Goal: Entertainment & Leisure: Consume media (video, audio)

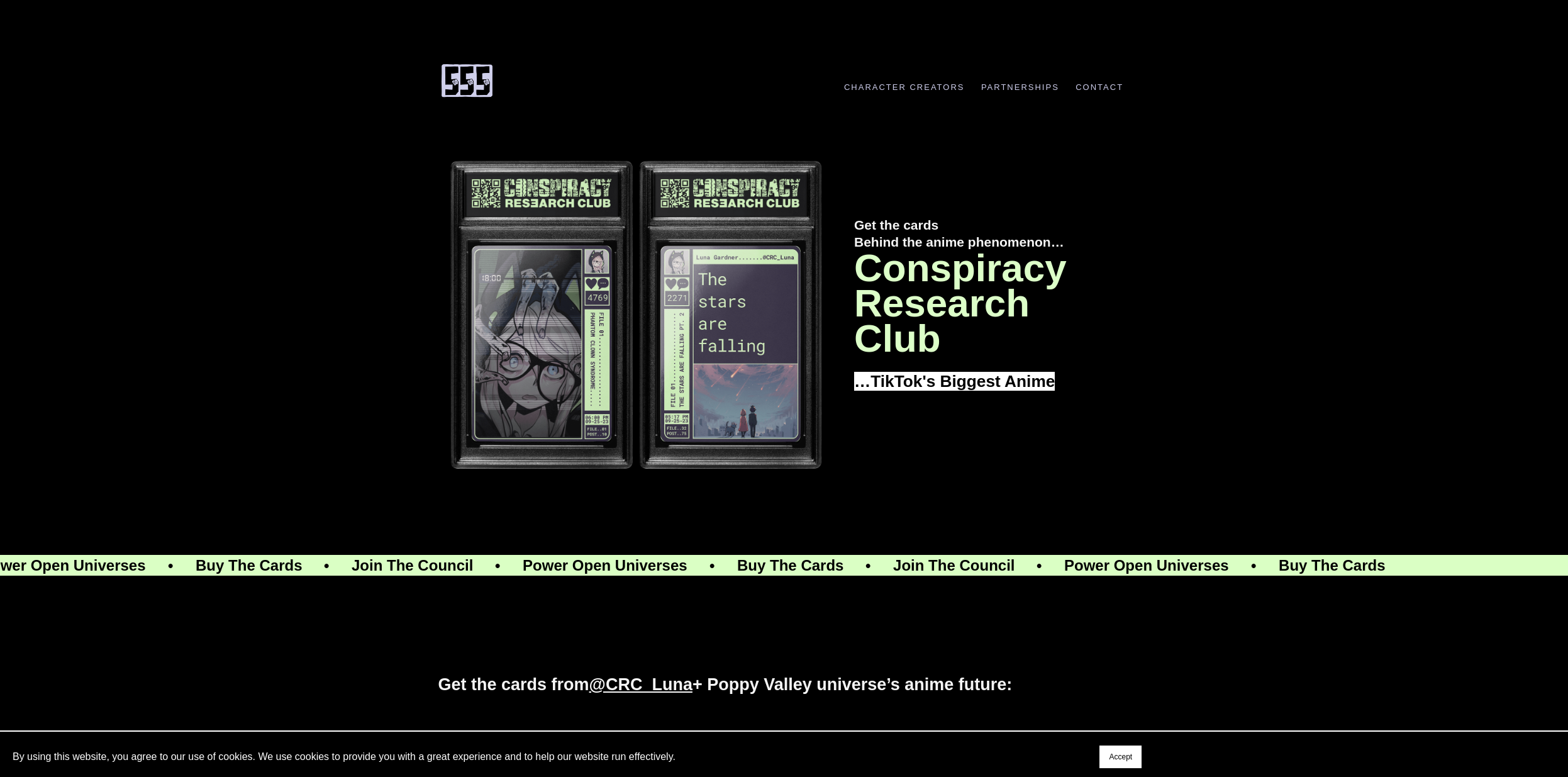
scroll to position [940, 0]
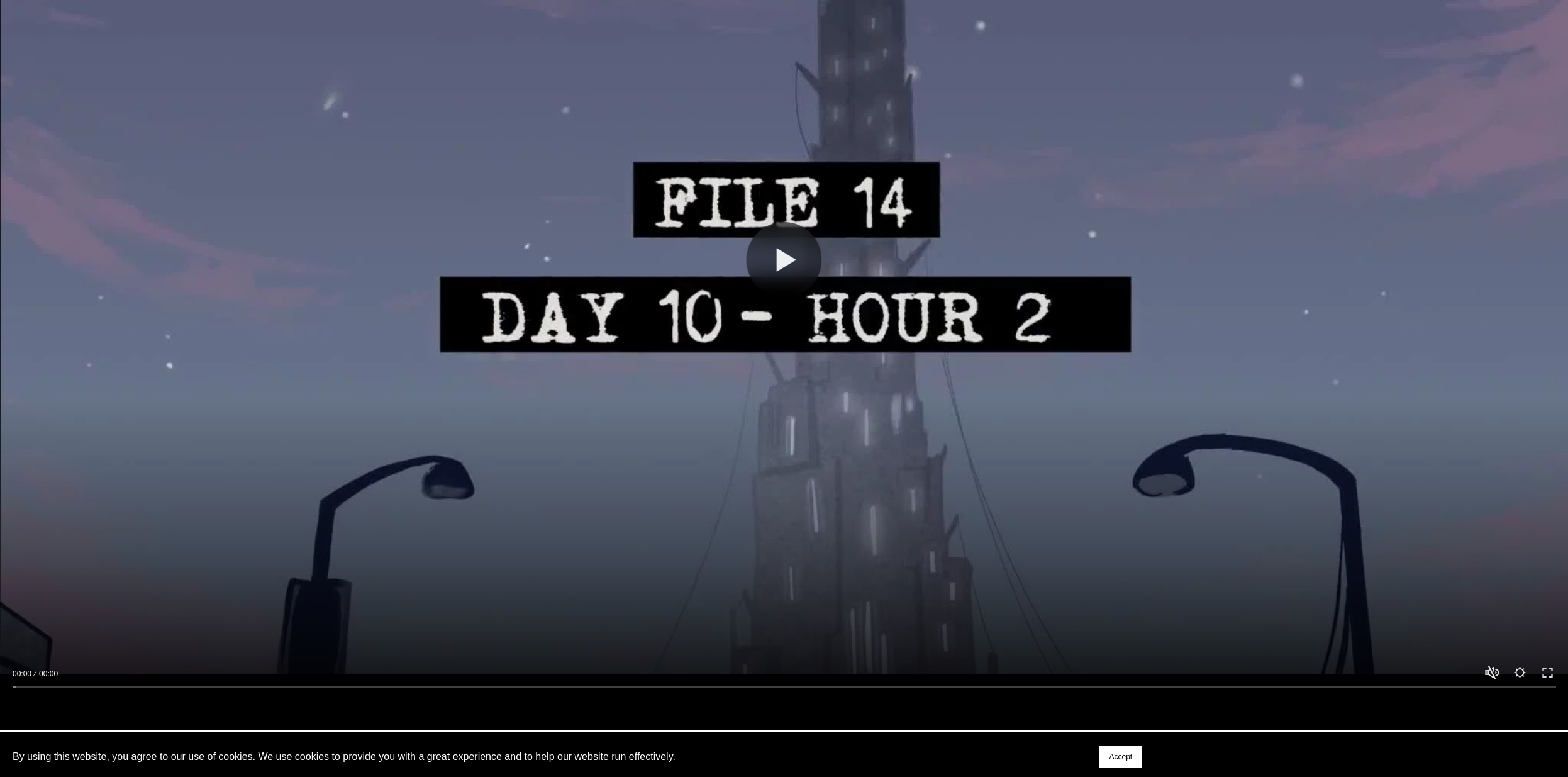
click at [956, 278] on div at bounding box center [784, 259] width 1568 height 882
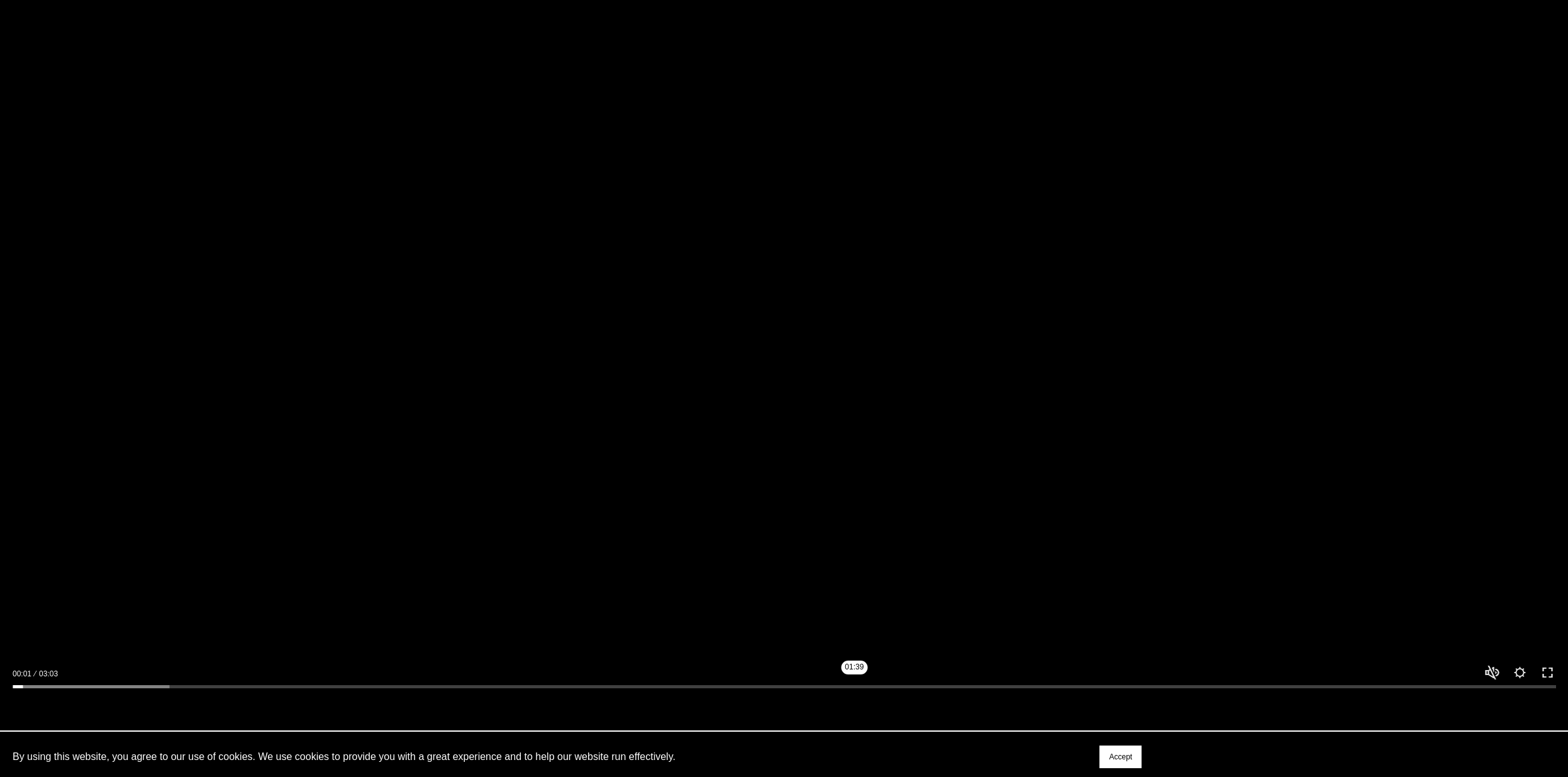
click at [855, 688] on input "Seek" at bounding box center [784, 686] width 1543 height 8
click at [1117, 296] on div at bounding box center [784, 259] width 1568 height 882
click at [657, 554] on div at bounding box center [784, 259] width 1568 height 882
click at [670, 688] on input "Seek" at bounding box center [784, 686] width 1543 height 8
click at [1494, 667] on div at bounding box center [784, 259] width 1568 height 882
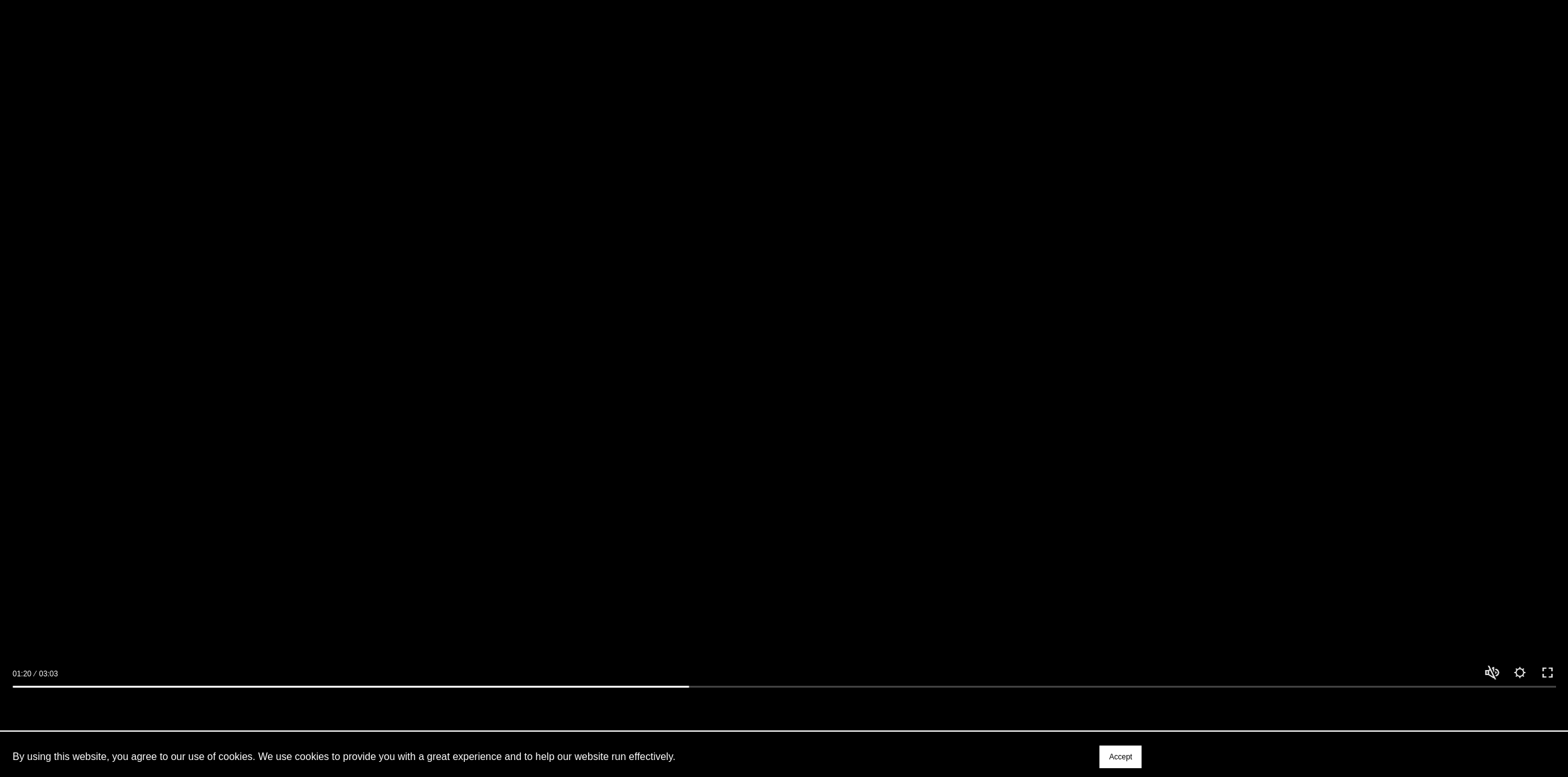
type input "*****"
click at [1497, 674] on button "Unmute Mute" at bounding box center [1492, 673] width 15 height 15
type input "*"
click at [726, 688] on input "Seek" at bounding box center [784, 686] width 1543 height 8
click at [768, 691] on input "Seek" at bounding box center [784, 686] width 1543 height 8
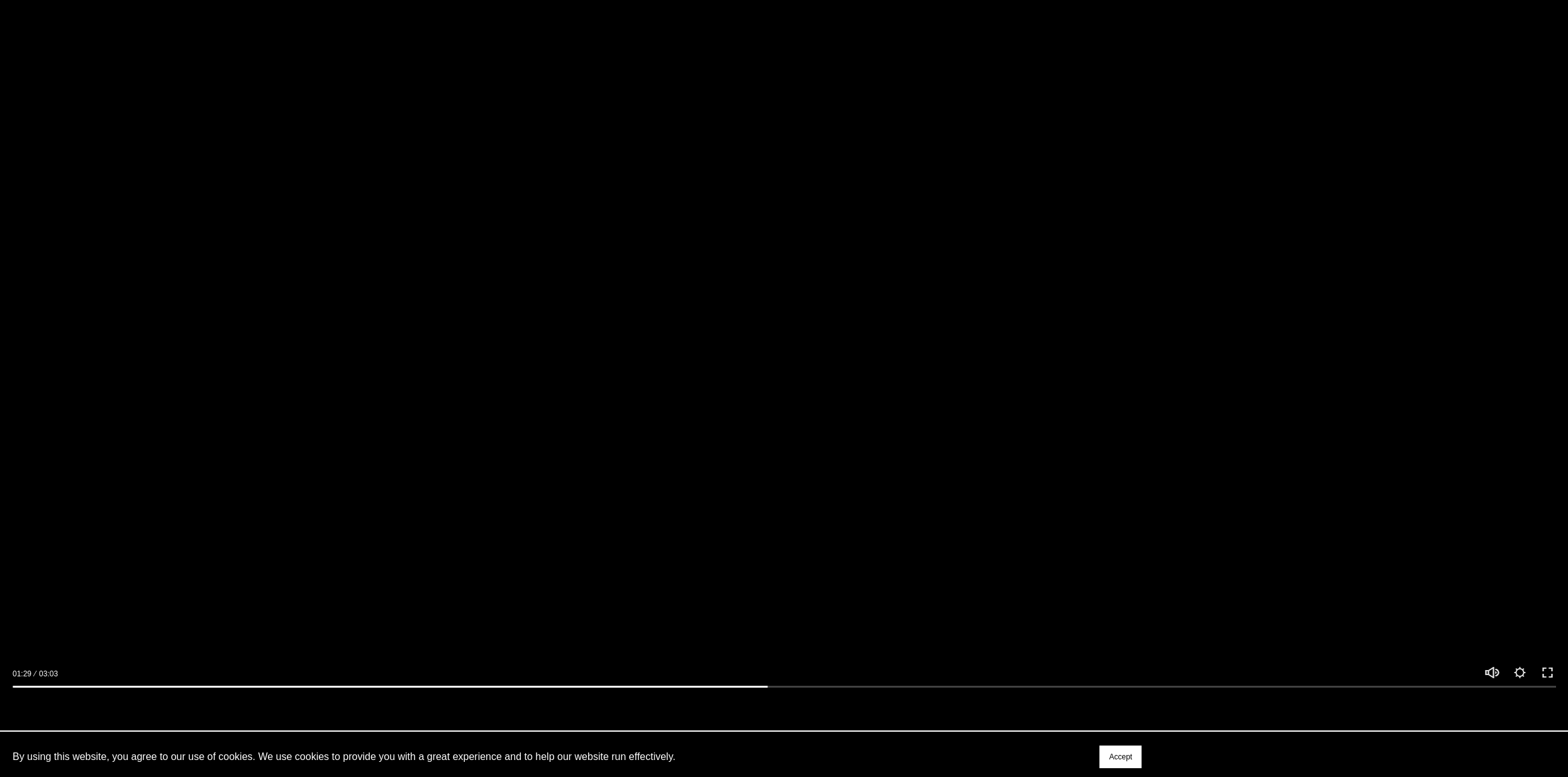
click at [798, 702] on div at bounding box center [784, 684] width 1568 height 37
click at [789, 690] on input "Seek" at bounding box center [784, 686] width 1543 height 8
click at [818, 691] on input "Seek" at bounding box center [784, 686] width 1543 height 8
click at [841, 699] on div at bounding box center [784, 684] width 1568 height 37
click at [848, 690] on input "Seek" at bounding box center [784, 686] width 1543 height 8
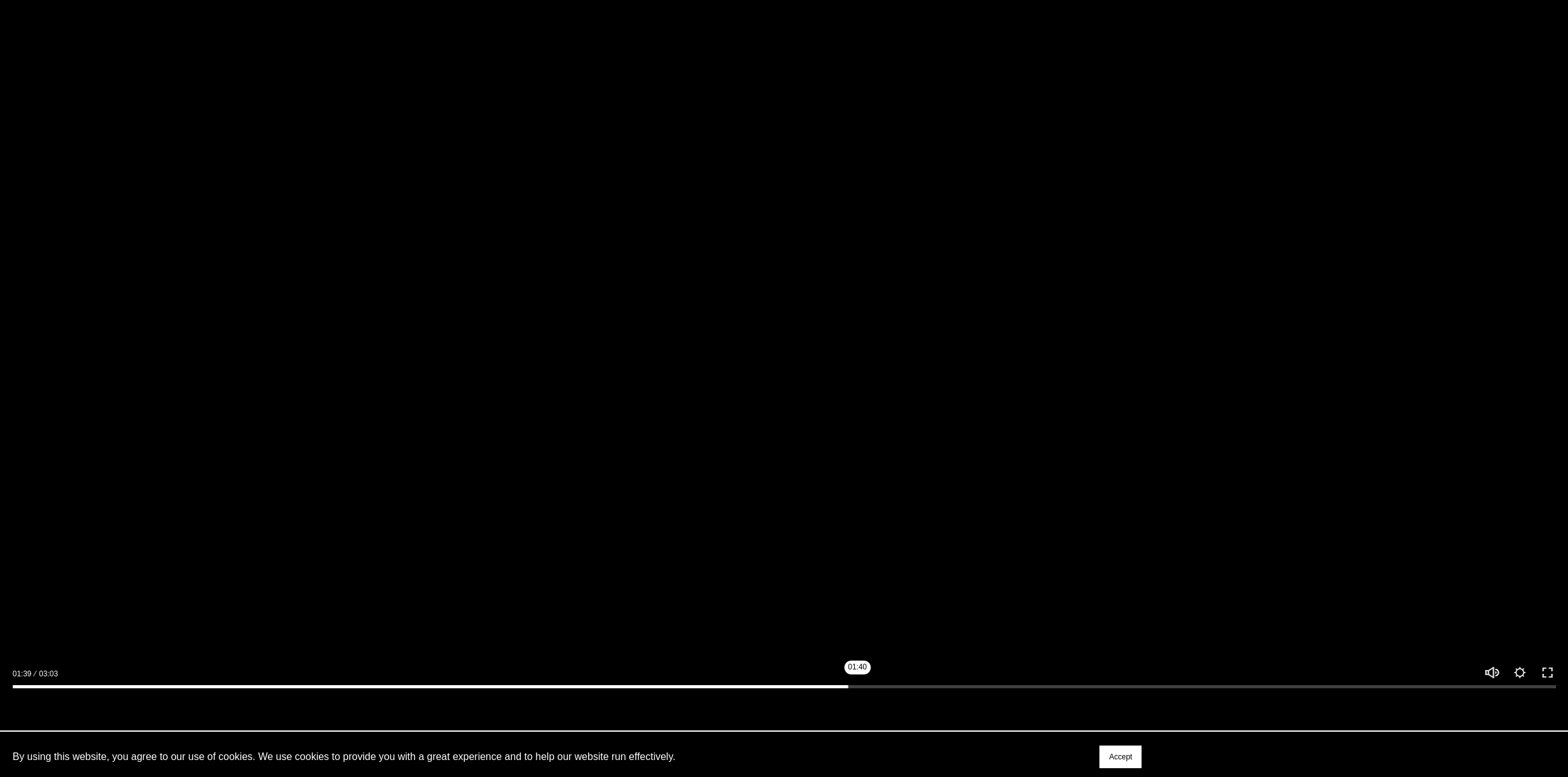
click at [874, 691] on input "Seek" at bounding box center [784, 686] width 1543 height 8
click at [894, 697] on div at bounding box center [784, 684] width 1568 height 37
click at [897, 689] on input "Seek" at bounding box center [784, 686] width 1543 height 8
click at [911, 690] on input "Seek" at bounding box center [784, 686] width 1543 height 8
click at [922, 690] on input "Seek" at bounding box center [784, 686] width 1543 height 8
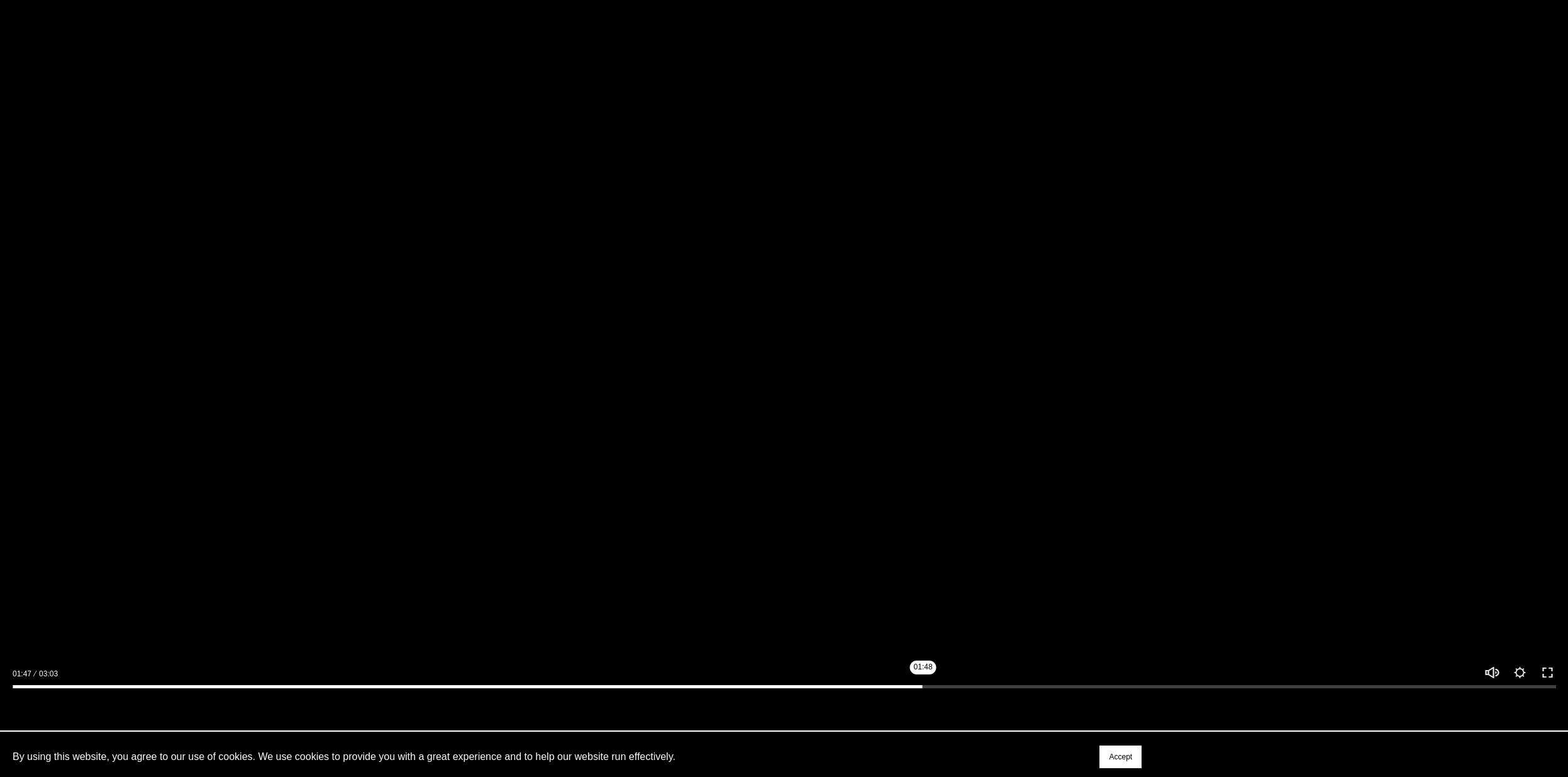
click at [931, 691] on input "Seek" at bounding box center [784, 686] width 1543 height 8
click at [950, 688] on input "Seek" at bounding box center [784, 686] width 1543 height 8
click at [976, 684] on div at bounding box center [784, 684] width 1568 height 37
click at [978, 688] on input "Seek" at bounding box center [784, 686] width 1543 height 8
click at [1010, 686] on div at bounding box center [784, 684] width 1568 height 37
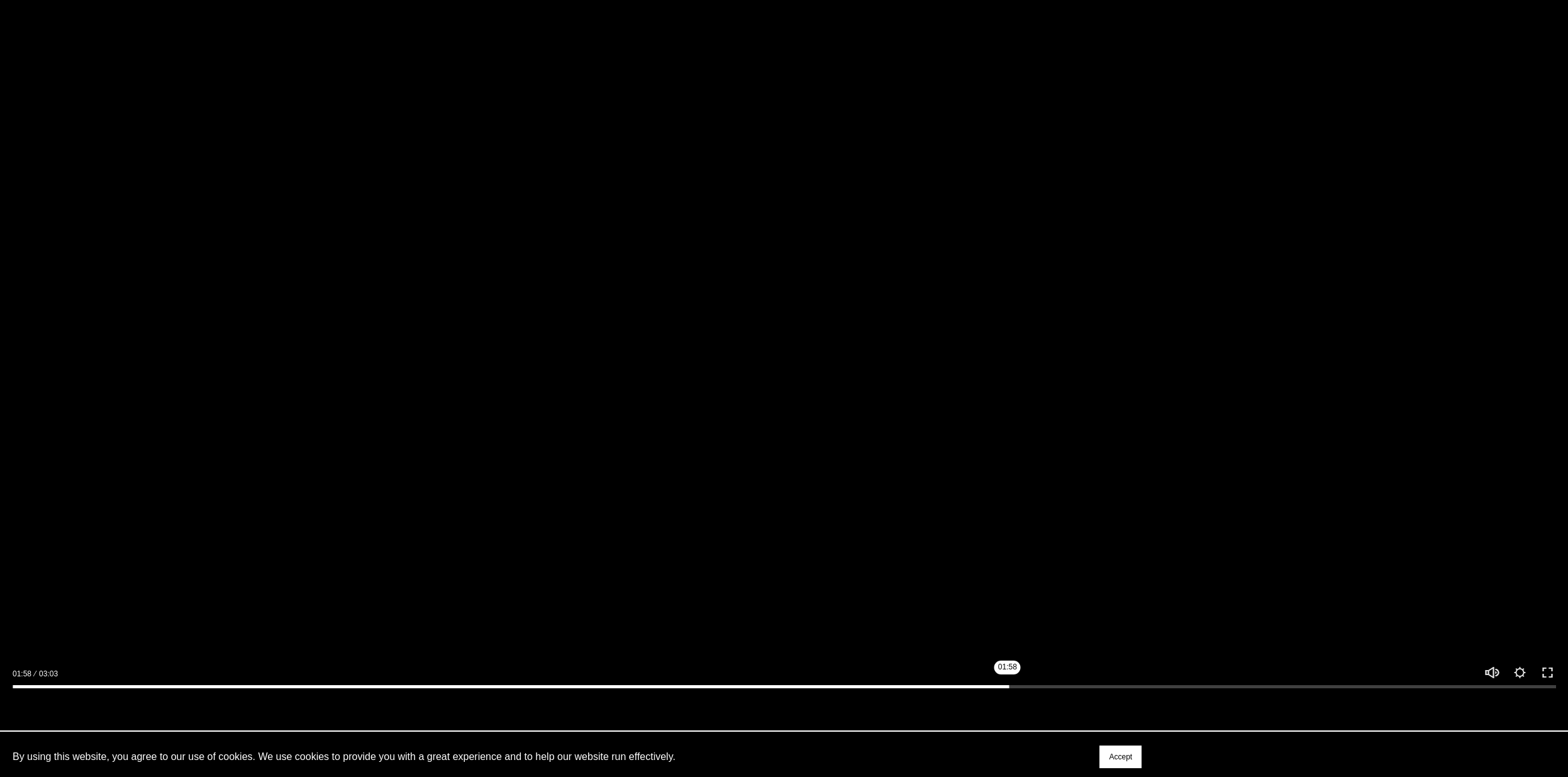
click at [1009, 688] on input "Seek" at bounding box center [784, 686] width 1543 height 8
click at [1056, 680] on div at bounding box center [784, 684] width 1568 height 37
click at [1052, 687] on input "Seek" at bounding box center [784, 686] width 1543 height 8
click at [1048, 688] on input "Seek" at bounding box center [784, 686] width 1543 height 8
click at [956, 620] on div at bounding box center [784, 259] width 1568 height 882
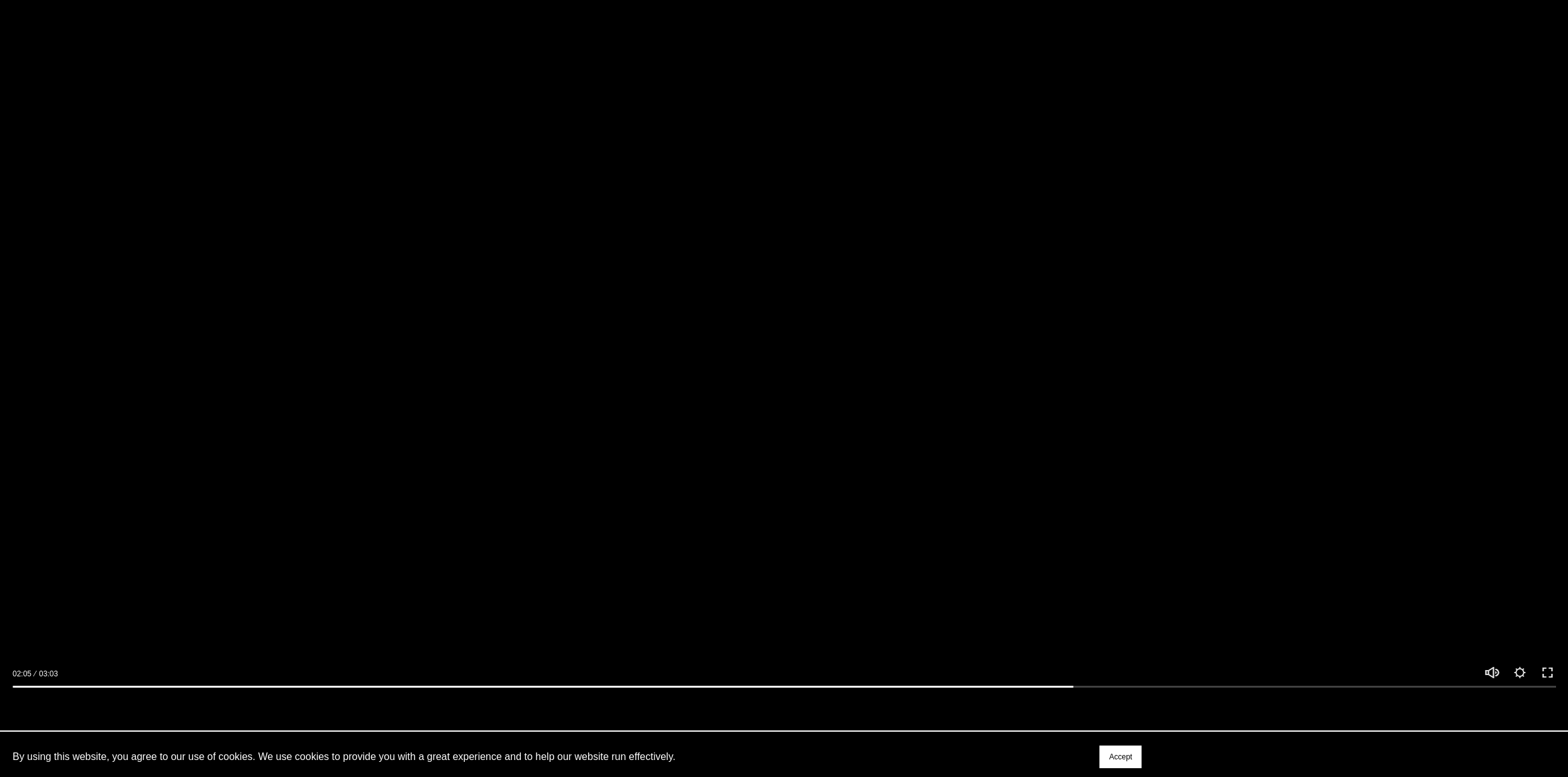
click at [1082, 607] on div at bounding box center [784, 259] width 1568 height 882
click at [1096, 686] on div at bounding box center [784, 684] width 1568 height 37
click at [1095, 688] on input "Seek" at bounding box center [784, 686] width 1543 height 8
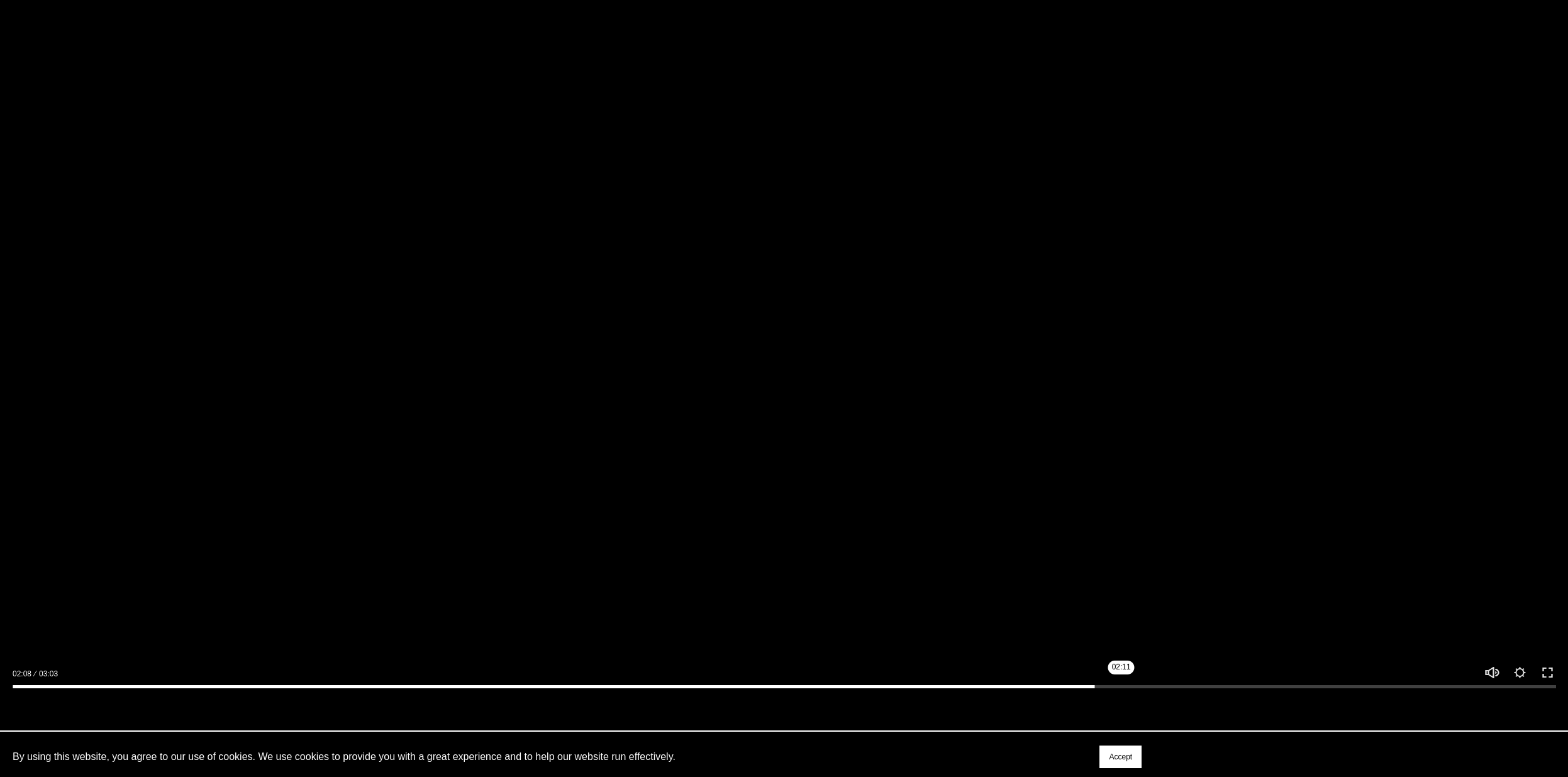
drag, startPoint x: 1129, startPoint y: 692, endPoint x: 1137, endPoint y: 695, distance: 8.5
click at [1129, 691] on input "Seek" at bounding box center [784, 686] width 1543 height 8
click at [1161, 690] on input "Seek" at bounding box center [784, 686] width 1543 height 8
click at [1186, 687] on div "Play 02:16 03:03 Unmute Mute Settings Speed Normal Speed Go back to previous me…" at bounding box center [784, 259] width 1568 height 882
drag, startPoint x: 1195, startPoint y: 691, endPoint x: 1204, endPoint y: 689, distance: 9.2
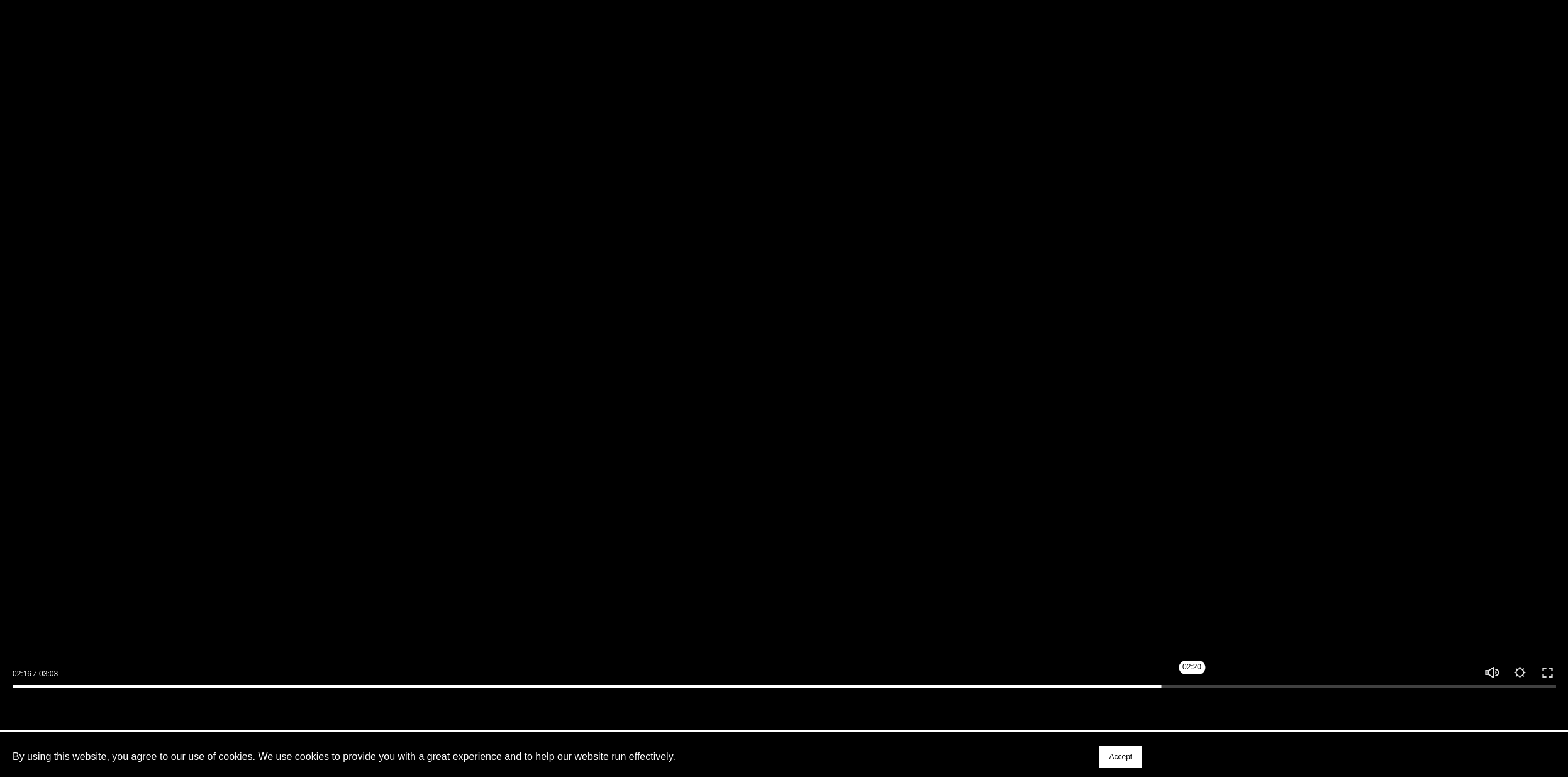
click at [1195, 691] on input "Seek" at bounding box center [784, 686] width 1543 height 8
click at [1214, 688] on input "Seek" at bounding box center [784, 686] width 1543 height 8
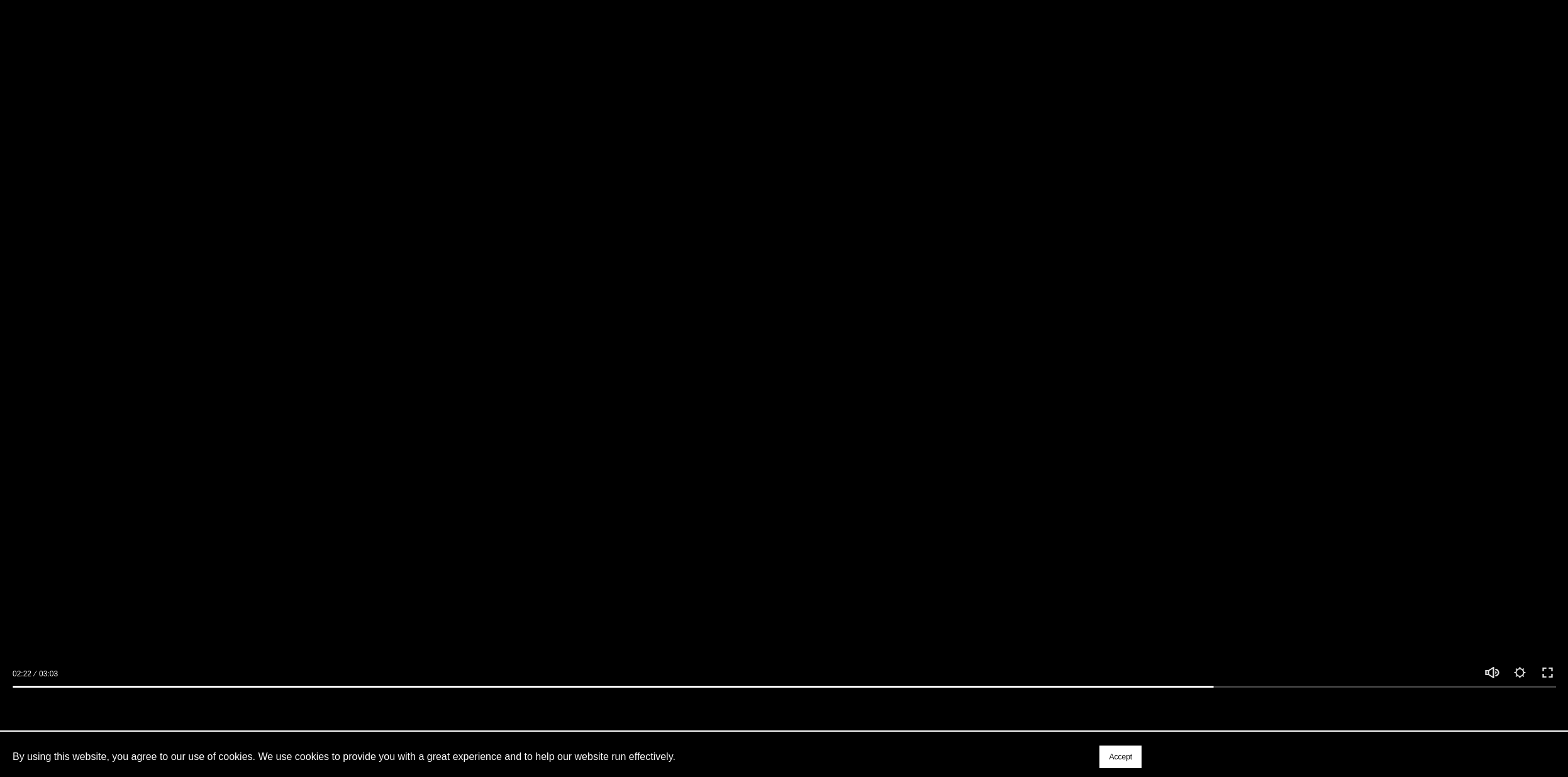
click at [1261, 676] on div at bounding box center [784, 684] width 1568 height 37
click at [1268, 684] on div at bounding box center [784, 684] width 1568 height 37
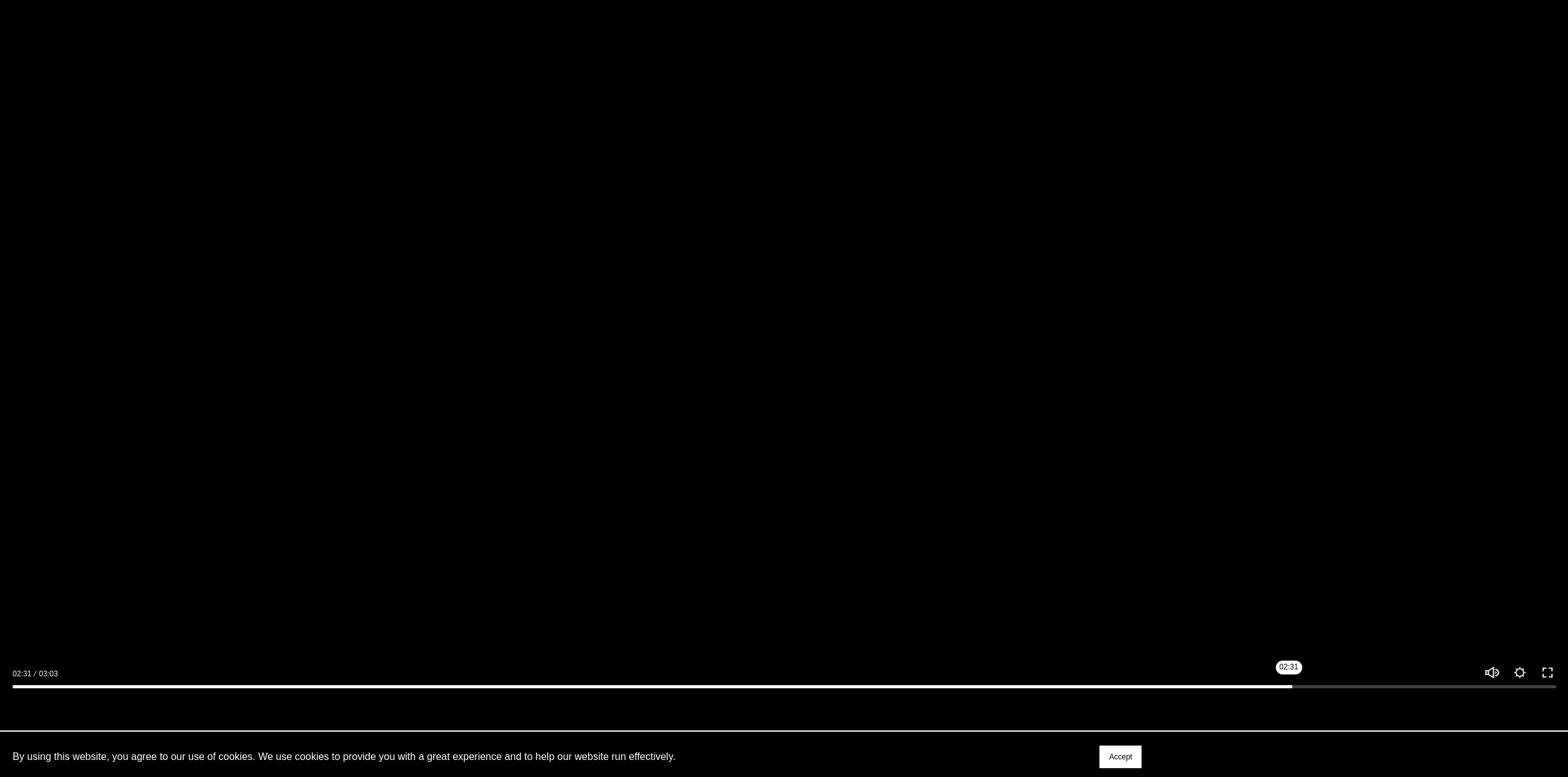
click at [1292, 691] on input "Seek" at bounding box center [784, 686] width 1543 height 8
click at [1311, 688] on input "Seek" at bounding box center [784, 686] width 1543 height 8
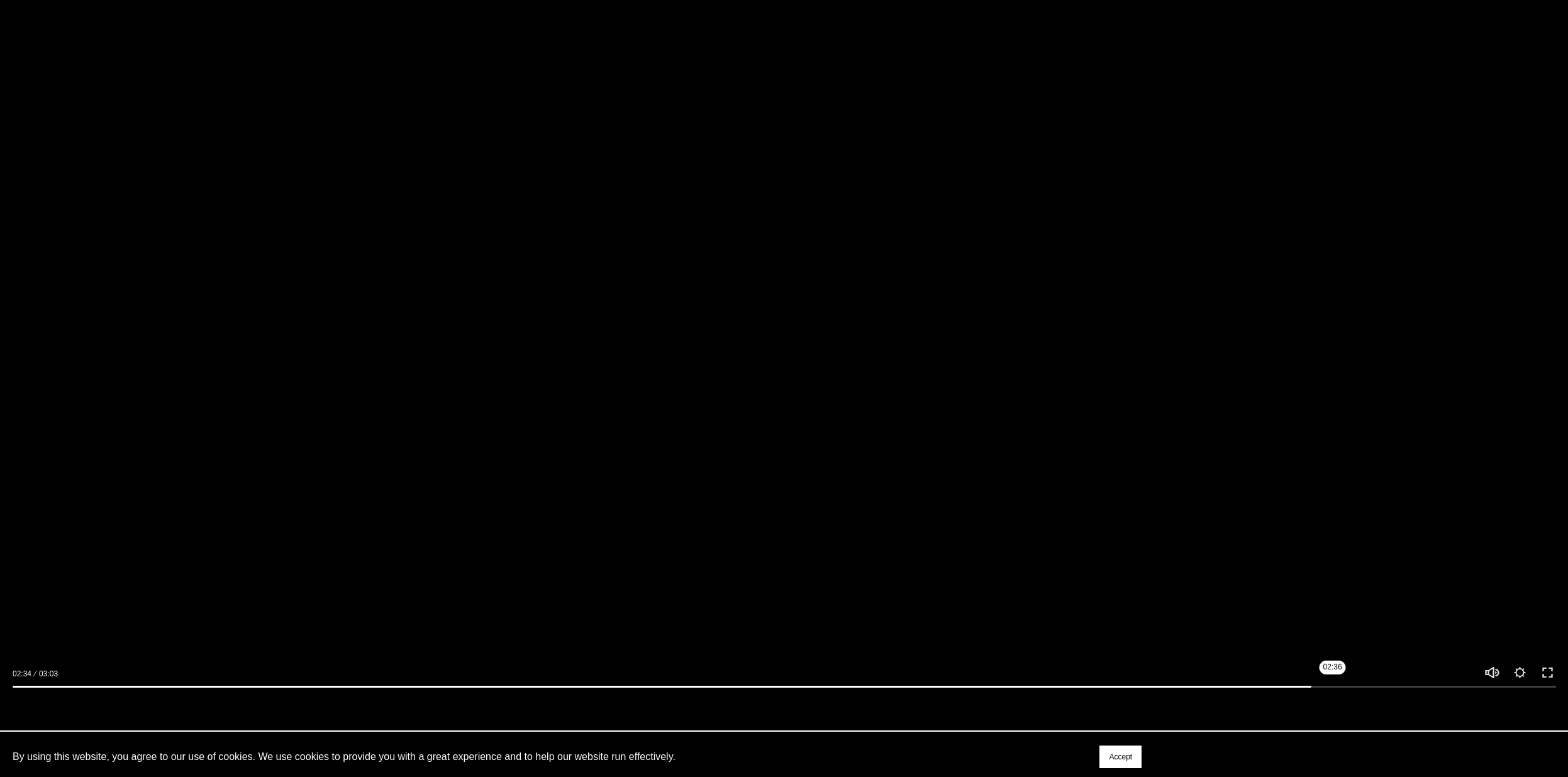
drag, startPoint x: 1364, startPoint y: 680, endPoint x: 1372, endPoint y: 680, distance: 8.0
click at [1367, 680] on div at bounding box center [784, 684] width 1568 height 37
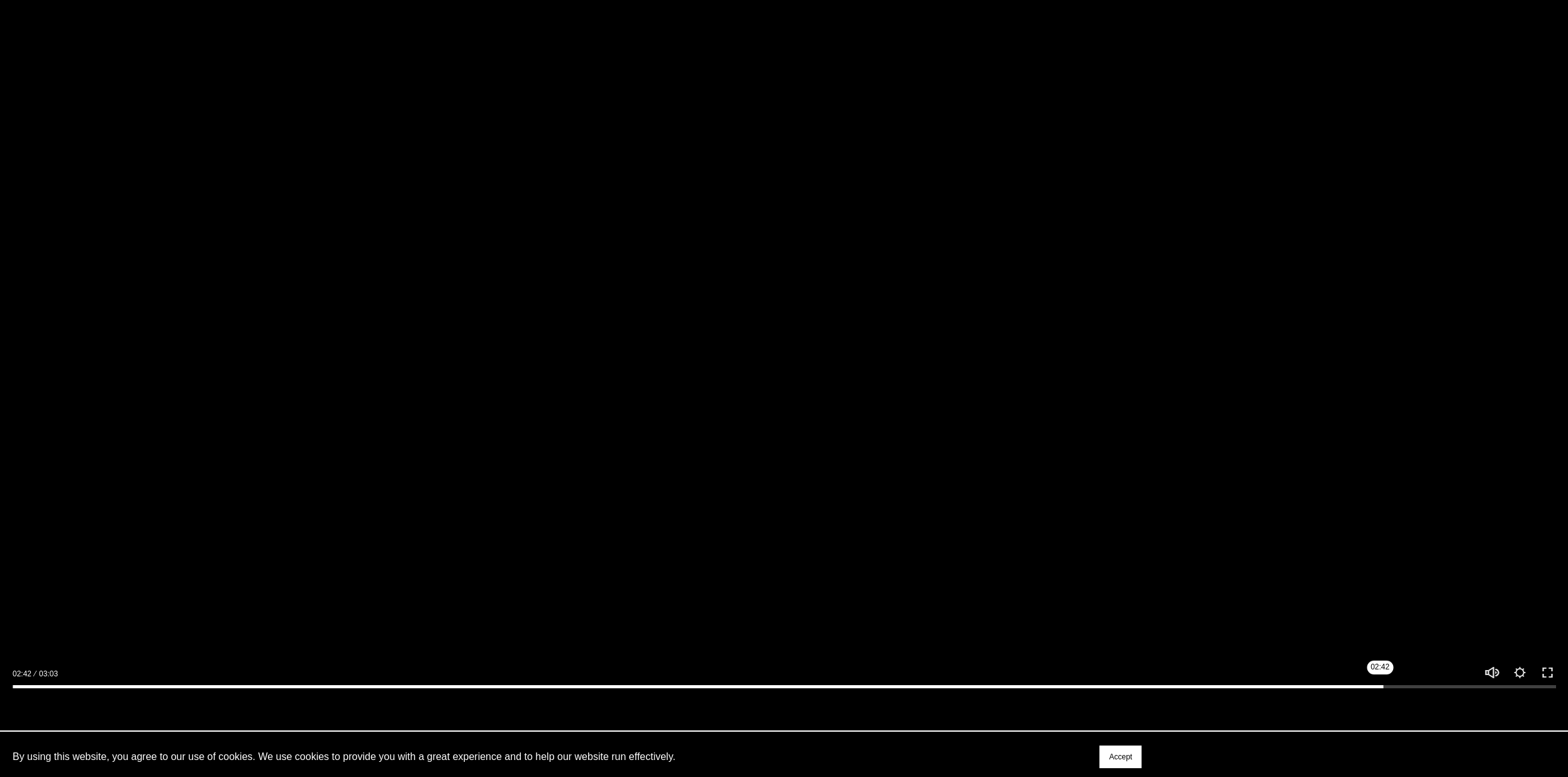
click at [1384, 691] on input "Seek" at bounding box center [784, 686] width 1543 height 8
click at [1439, 690] on input "Seek" at bounding box center [784, 686] width 1543 height 8
click at [1481, 691] on input "Seek" at bounding box center [784, 686] width 1543 height 8
click at [1518, 691] on input "Seek" at bounding box center [784, 686] width 1543 height 8
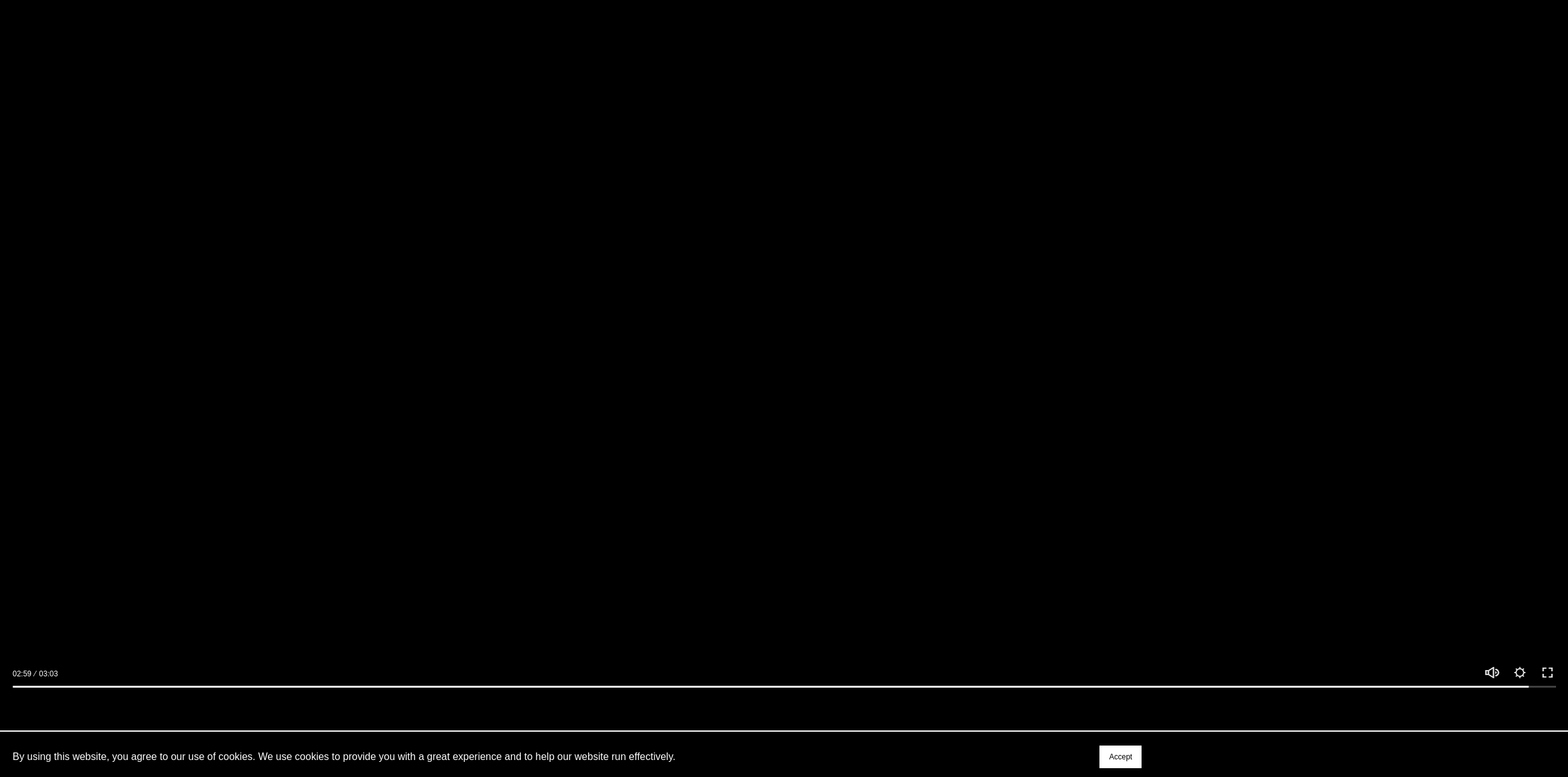
click at [1473, 702] on div at bounding box center [784, 684] width 1568 height 37
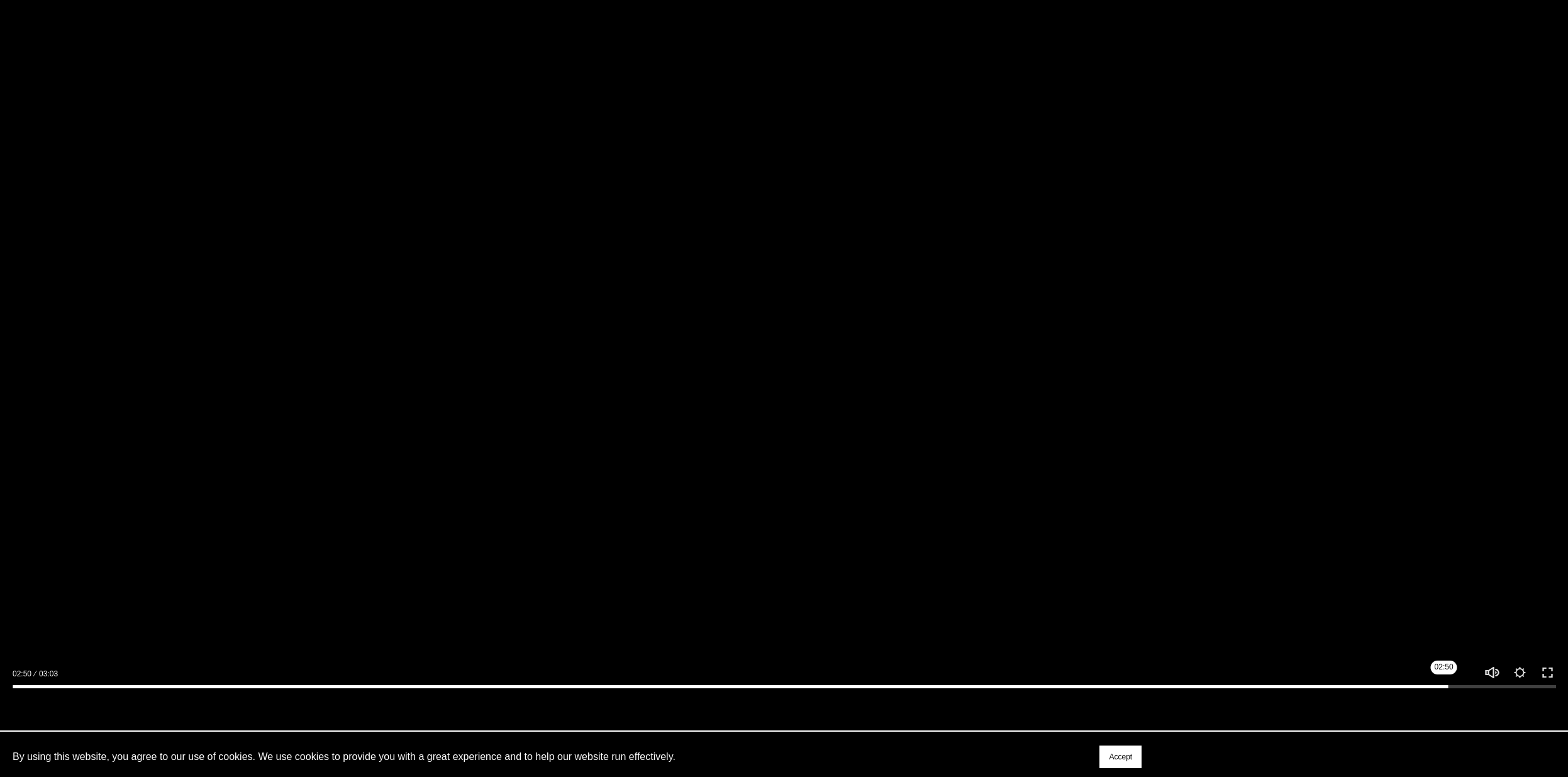
click at [1448, 691] on input "Seek" at bounding box center [784, 686] width 1543 height 8
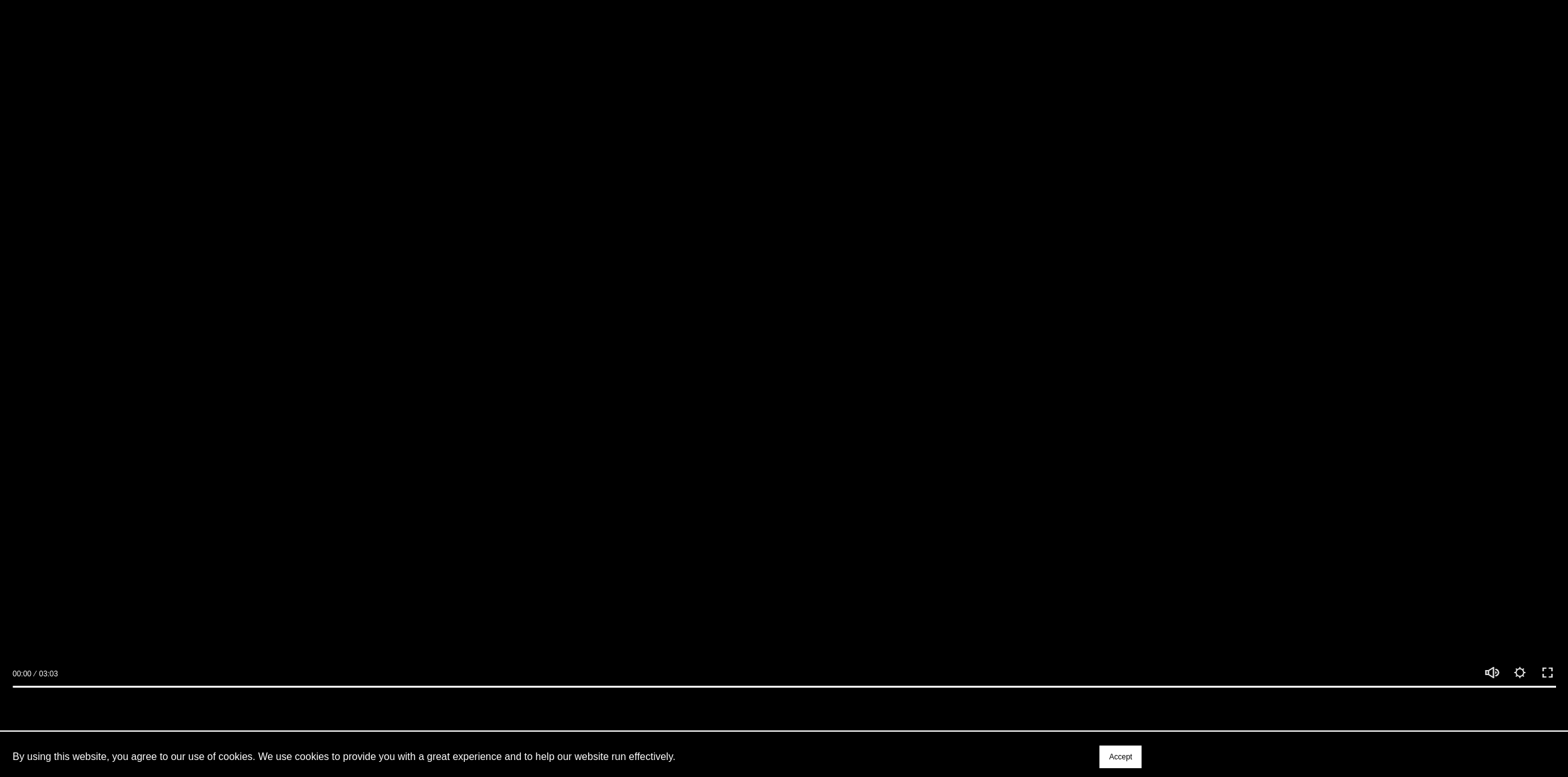
click at [357, 352] on div at bounding box center [784, 259] width 1568 height 882
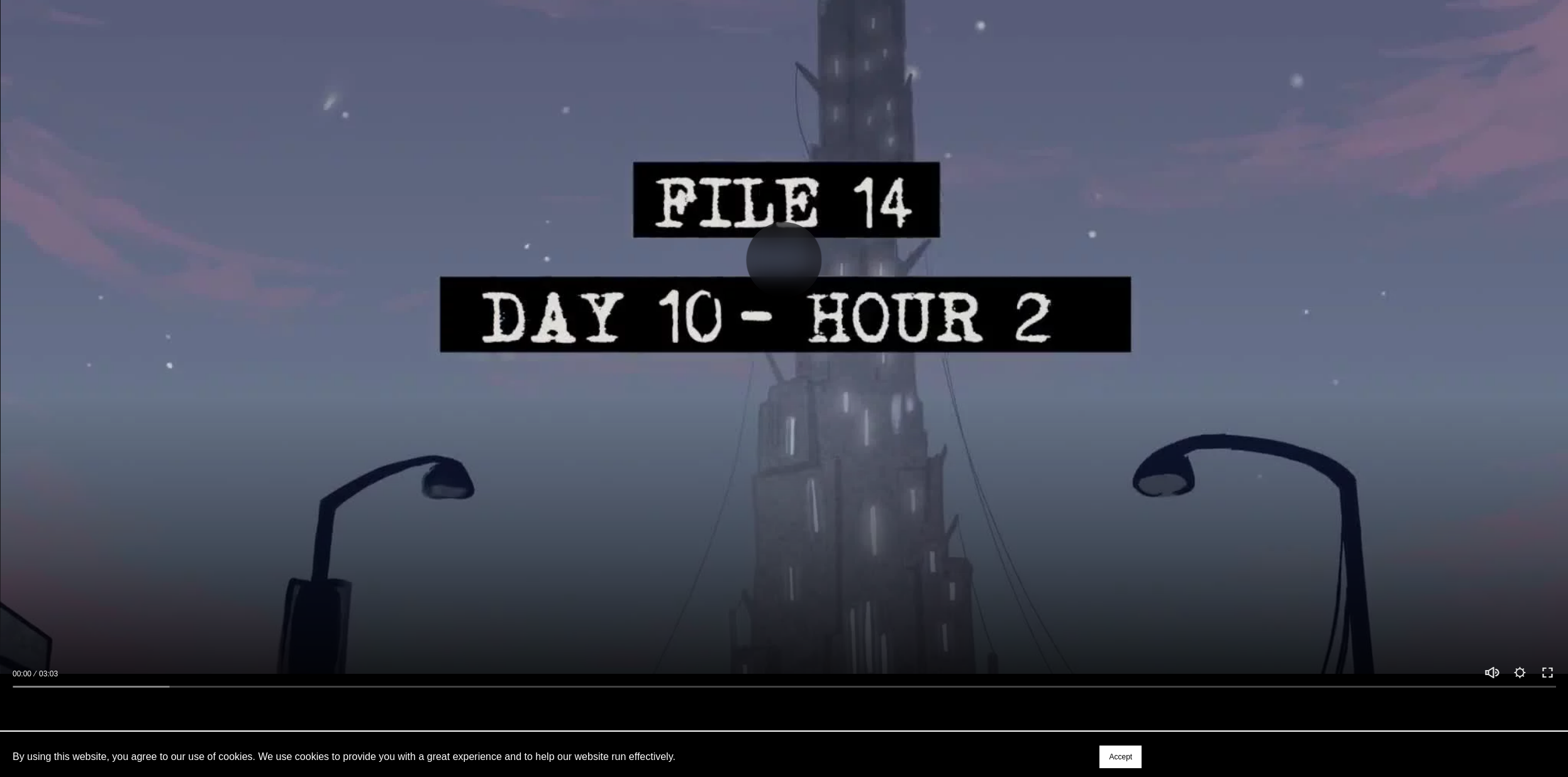
click at [220, 595] on div at bounding box center [784, 259] width 1568 height 882
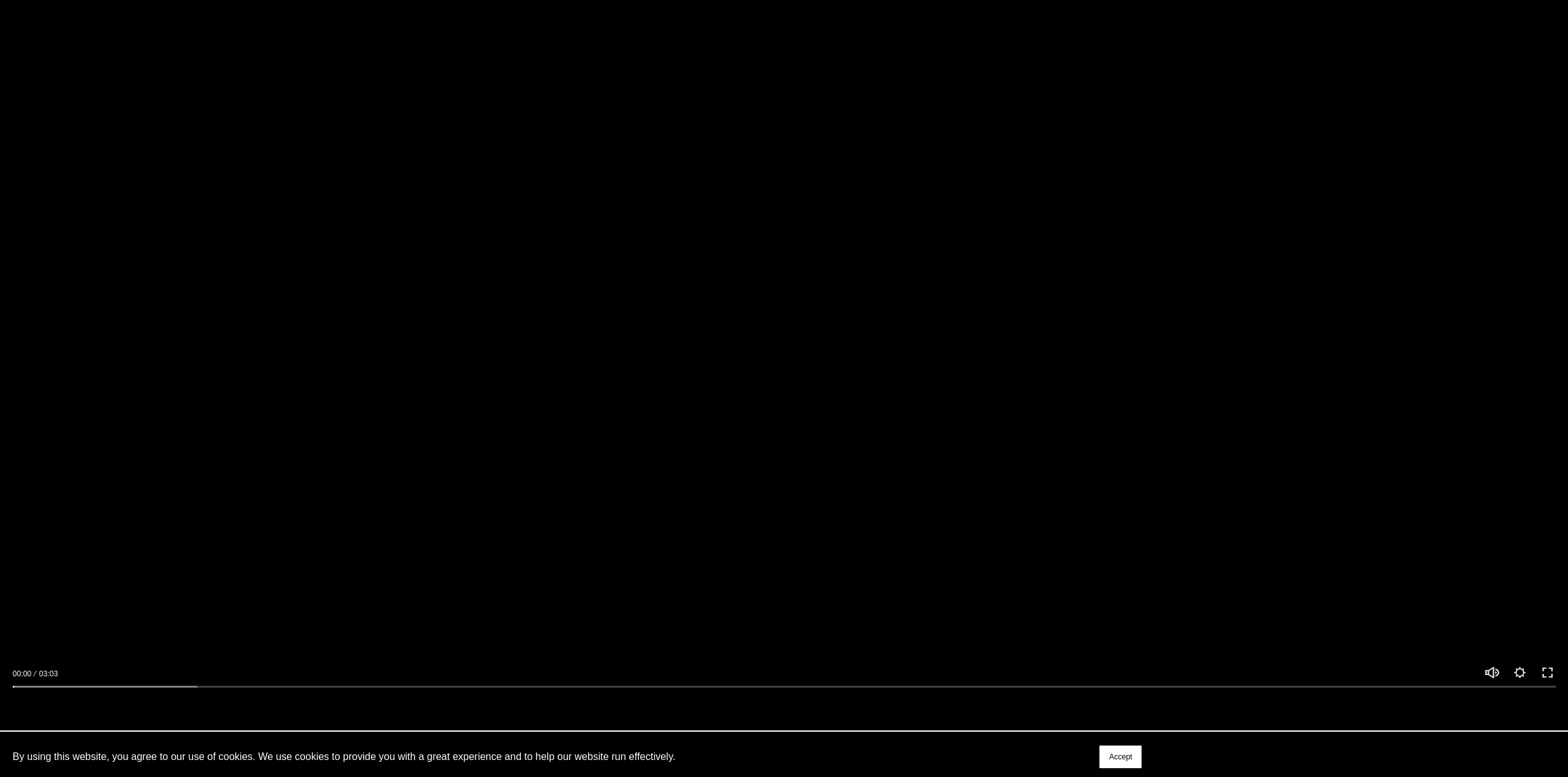
drag, startPoint x: 109, startPoint y: 645, endPoint x: 83, endPoint y: 664, distance: 32.2
click at [91, 662] on div at bounding box center [784, 259] width 1568 height 882
click at [39, 680] on div "03:03" at bounding box center [48, 673] width 26 height 12
click at [40, 688] on input "Seek" at bounding box center [784, 686] width 1543 height 8
click at [63, 697] on div at bounding box center [784, 684] width 1568 height 37
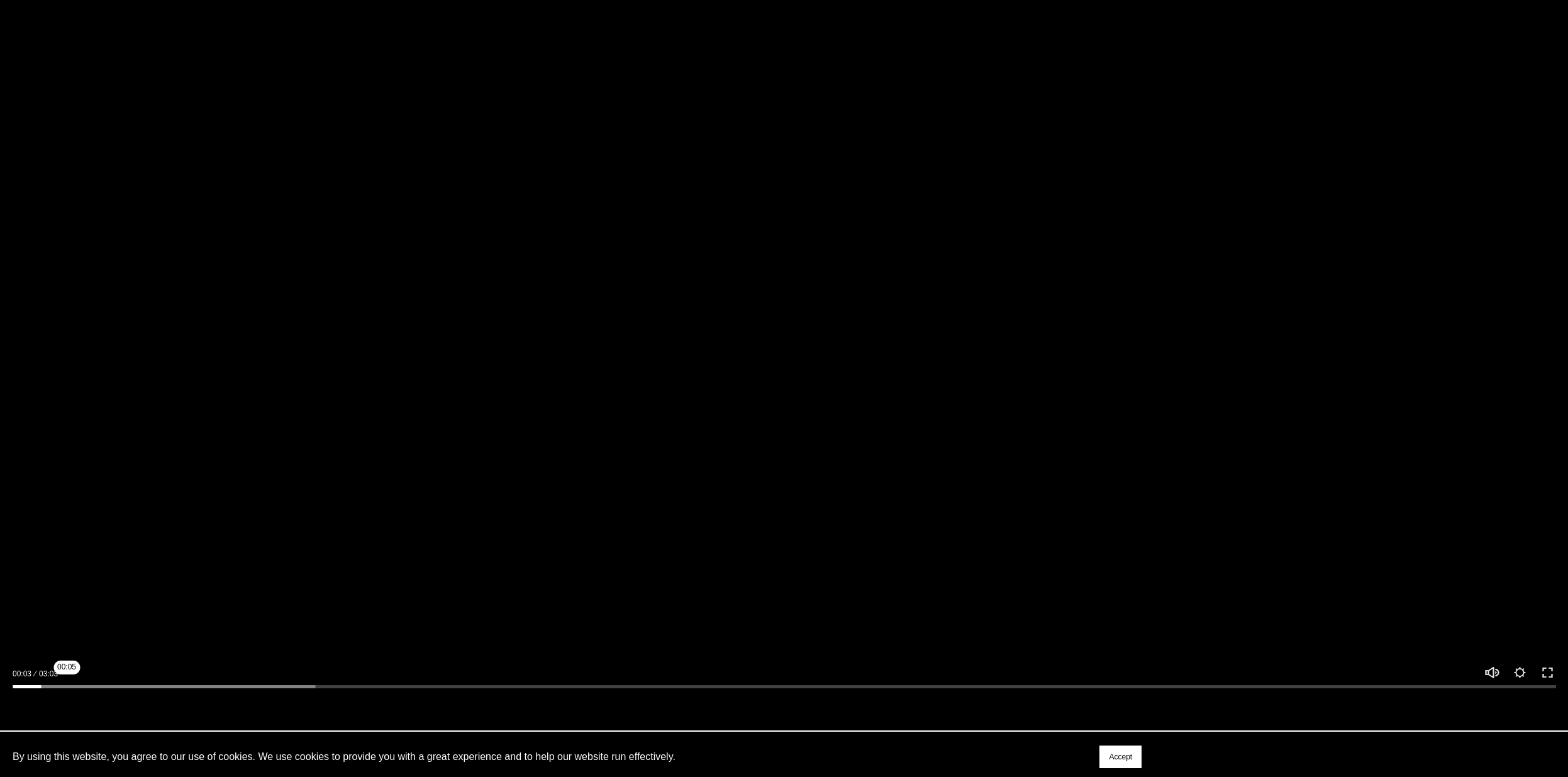
drag, startPoint x: 62, startPoint y: 691, endPoint x: 72, endPoint y: 695, distance: 10.8
click at [63, 691] on input "Seek" at bounding box center [784, 686] width 1543 height 8
click at [84, 691] on input "Seek" at bounding box center [784, 686] width 1543 height 8
drag, startPoint x: 82, startPoint y: 688, endPoint x: 89, endPoint y: 689, distance: 7.1
click at [83, 687] on input "Seek" at bounding box center [784, 686] width 1543 height 8
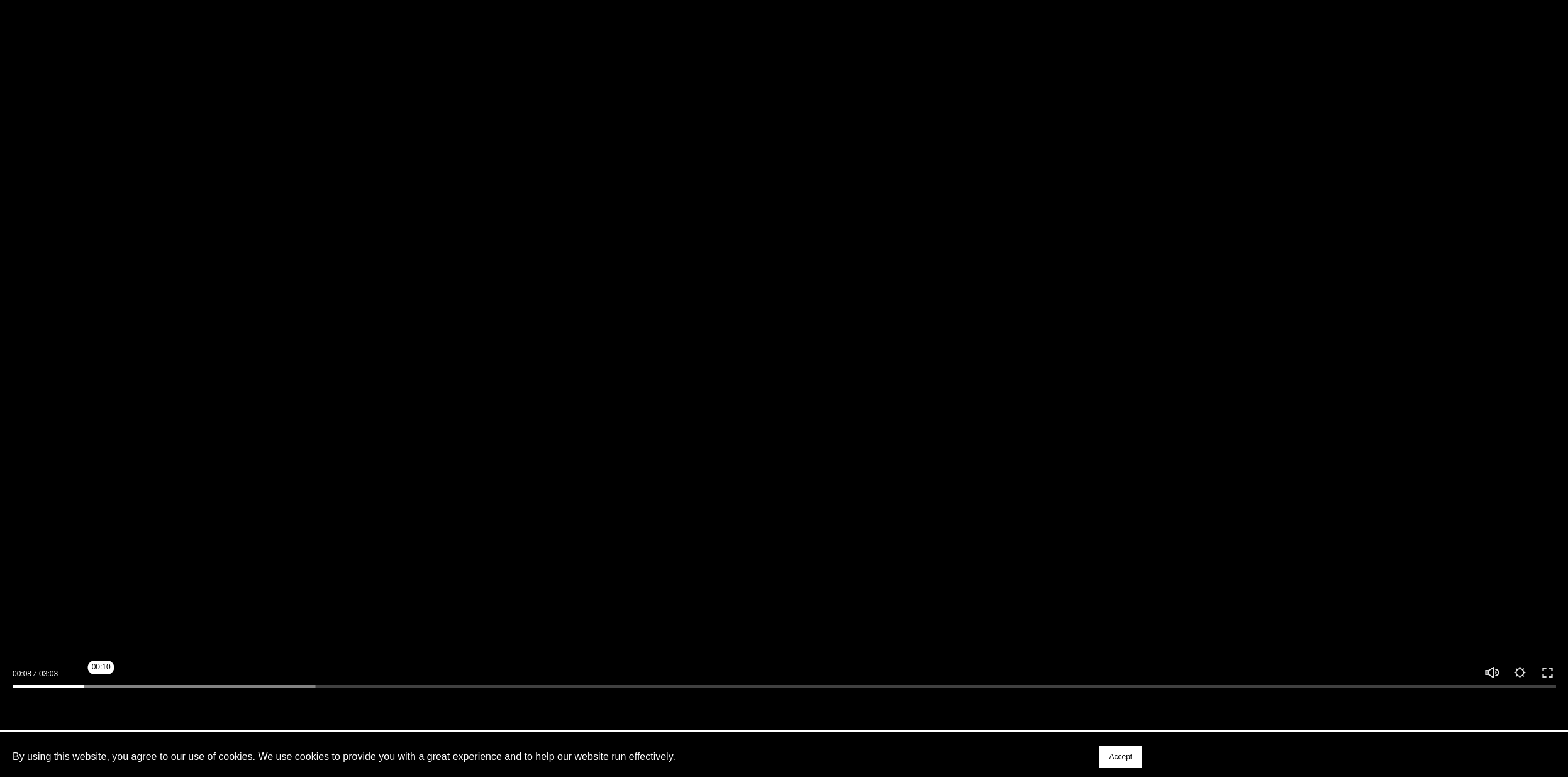
click at [106, 691] on input "Seek" at bounding box center [784, 686] width 1543 height 8
click at [125, 691] on input "Seek" at bounding box center [784, 686] width 1543 height 8
click at [141, 691] on input "Seek" at bounding box center [784, 686] width 1543 height 8
click at [109, 691] on input "Seek" at bounding box center [784, 686] width 1543 height 8
click at [309, 615] on div at bounding box center [784, 259] width 1568 height 882
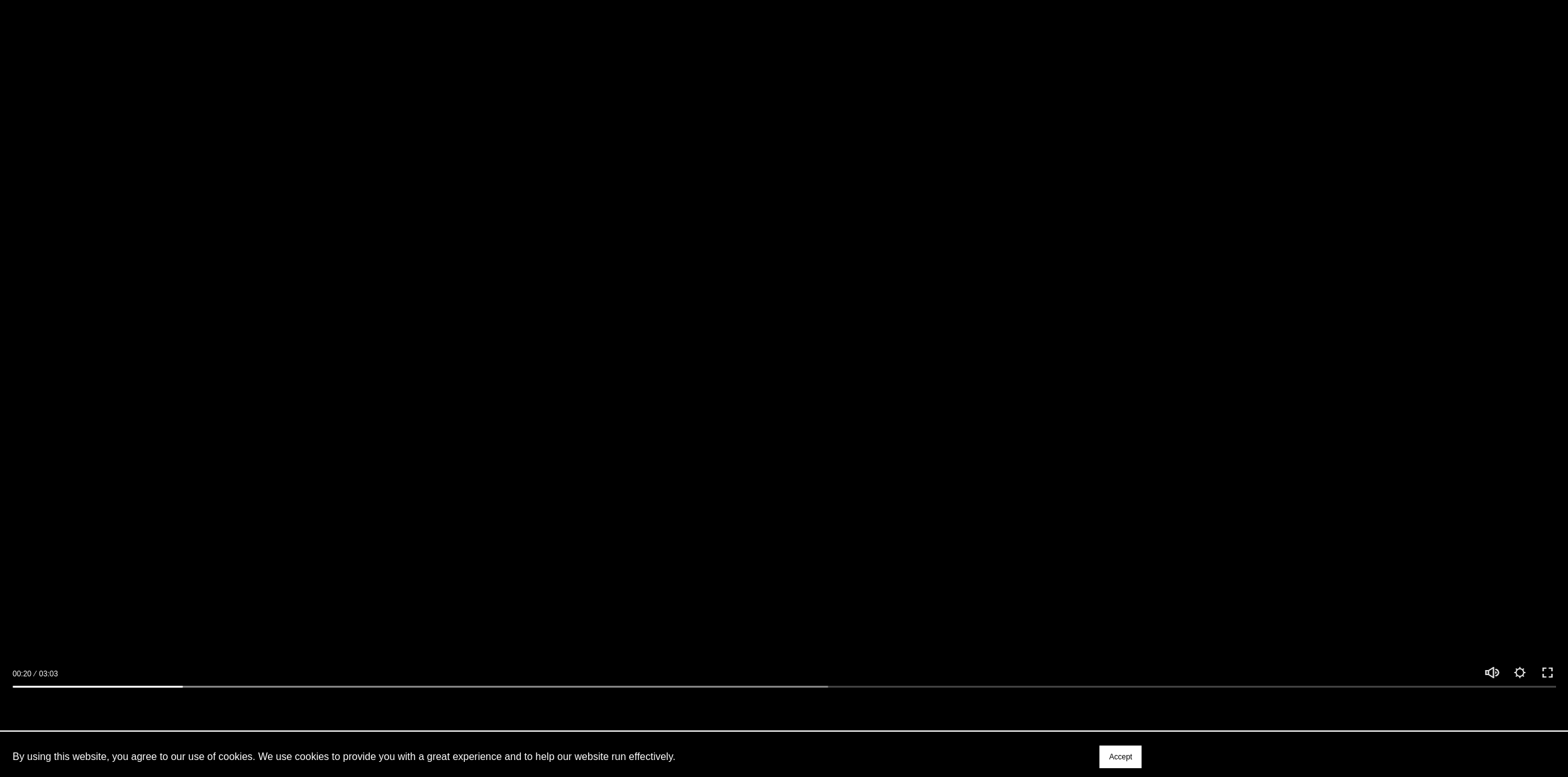
drag, startPoint x: 434, startPoint y: 632, endPoint x: 426, endPoint y: 634, distance: 8.2
click at [426, 634] on div at bounding box center [784, 259] width 1568 height 882
drag, startPoint x: 210, startPoint y: 691, endPoint x: 221, endPoint y: 691, distance: 11.0
click at [211, 691] on input "Seek" at bounding box center [784, 686] width 1543 height 8
click at [251, 691] on input "Seek" at bounding box center [784, 686] width 1543 height 8
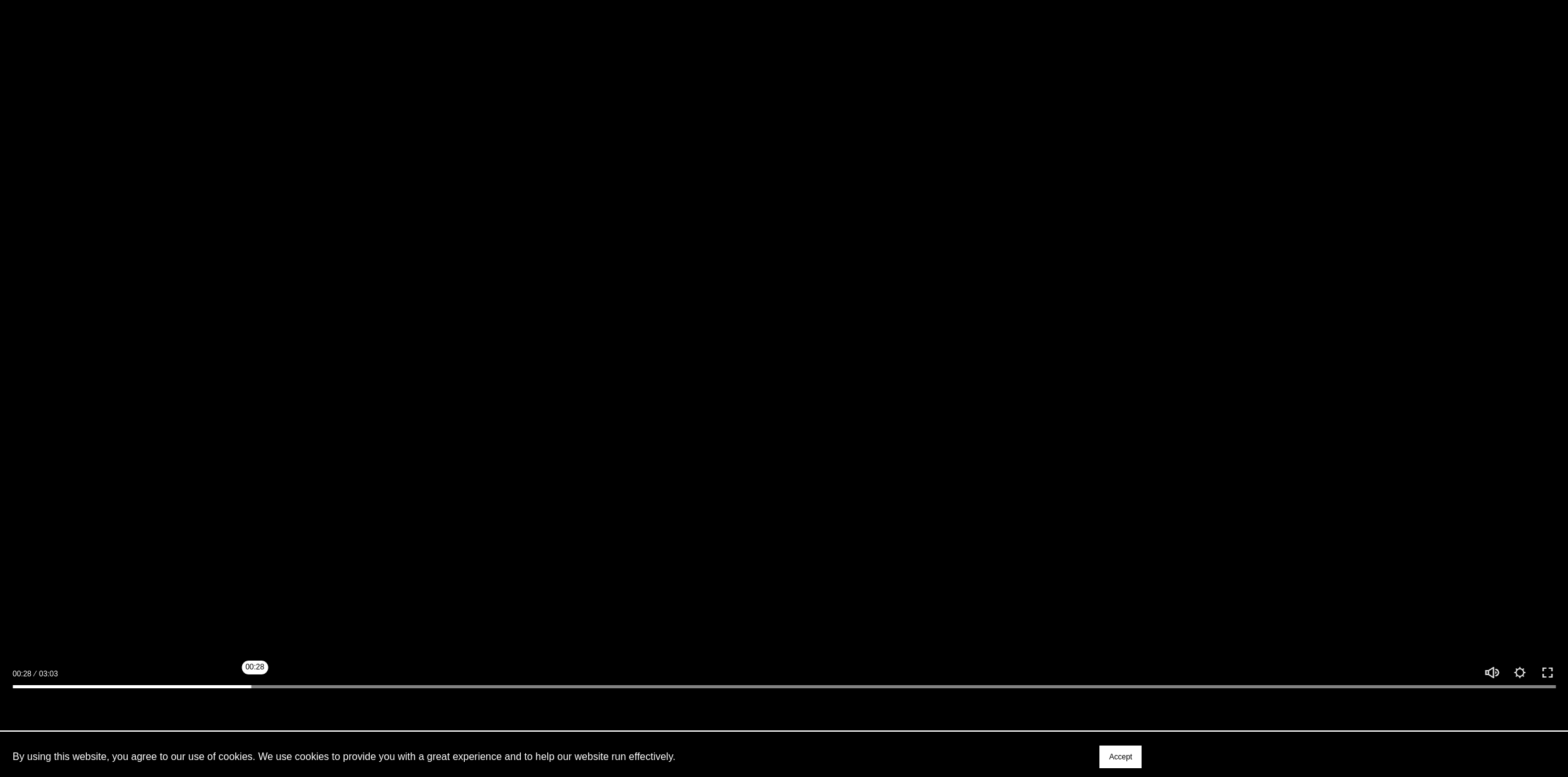
click at [268, 691] on input "Seek" at bounding box center [784, 686] width 1543 height 8
click at [280, 691] on input "Seek" at bounding box center [784, 686] width 1543 height 8
click at [293, 691] on input "Seek" at bounding box center [784, 686] width 1543 height 8
click at [268, 691] on input "Seek" at bounding box center [784, 686] width 1543 height 8
click at [582, 548] on div at bounding box center [784, 259] width 1568 height 882
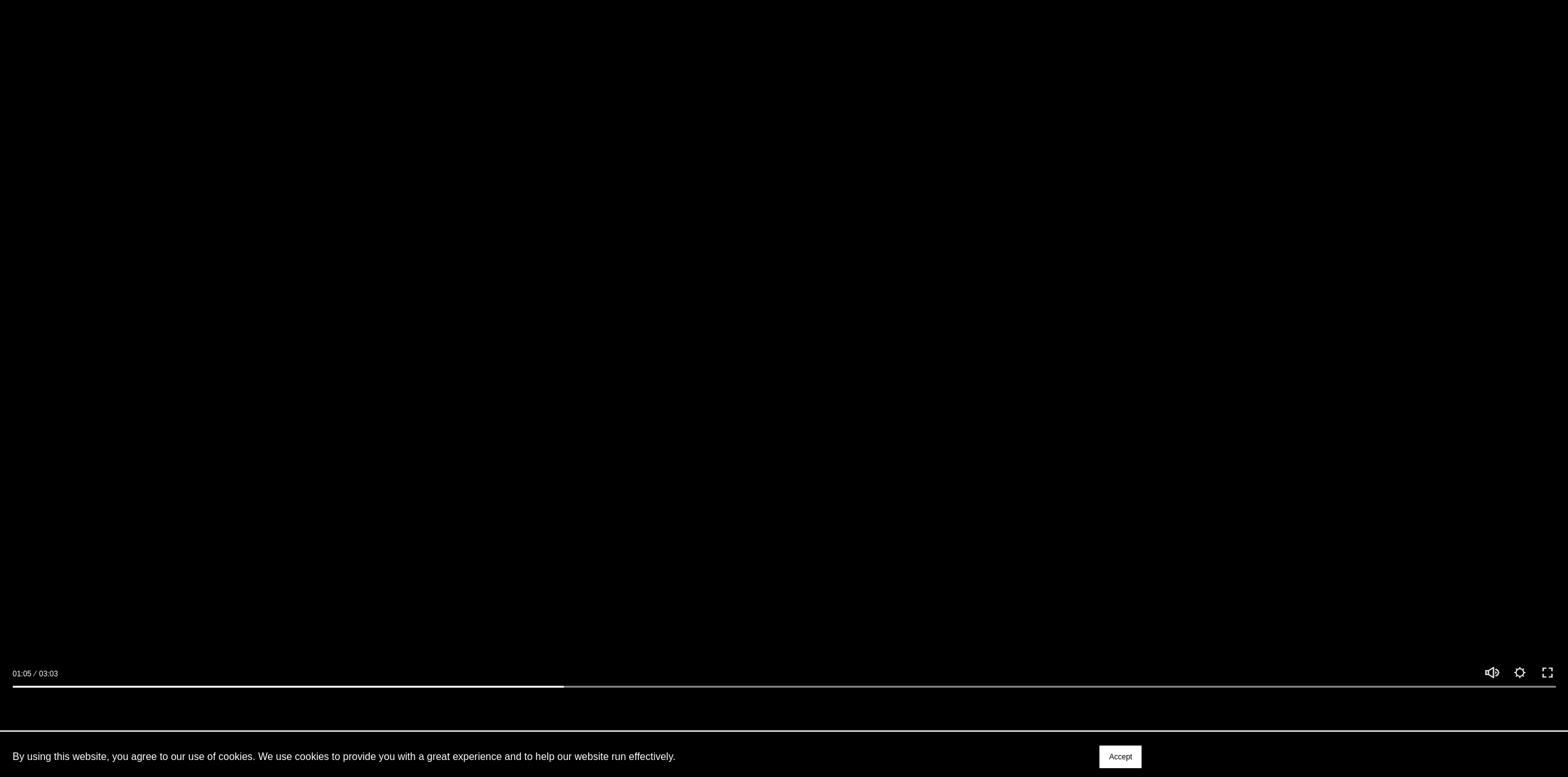
type input "*****"
click at [1152, 288] on div at bounding box center [784, 259] width 1568 height 882
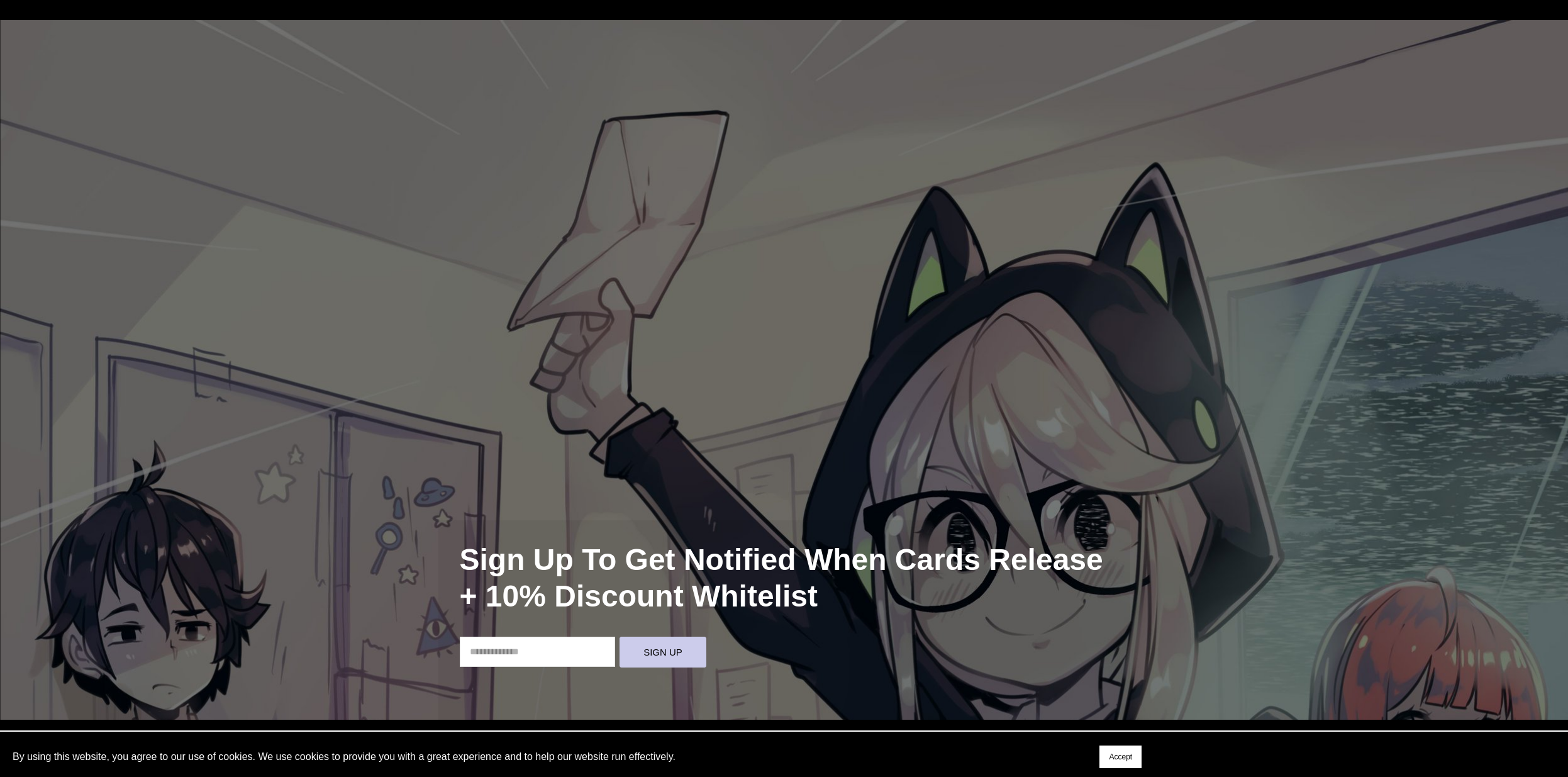
scroll to position [10416, 0]
